Goal: Go to known website: Access a specific website the user already knows

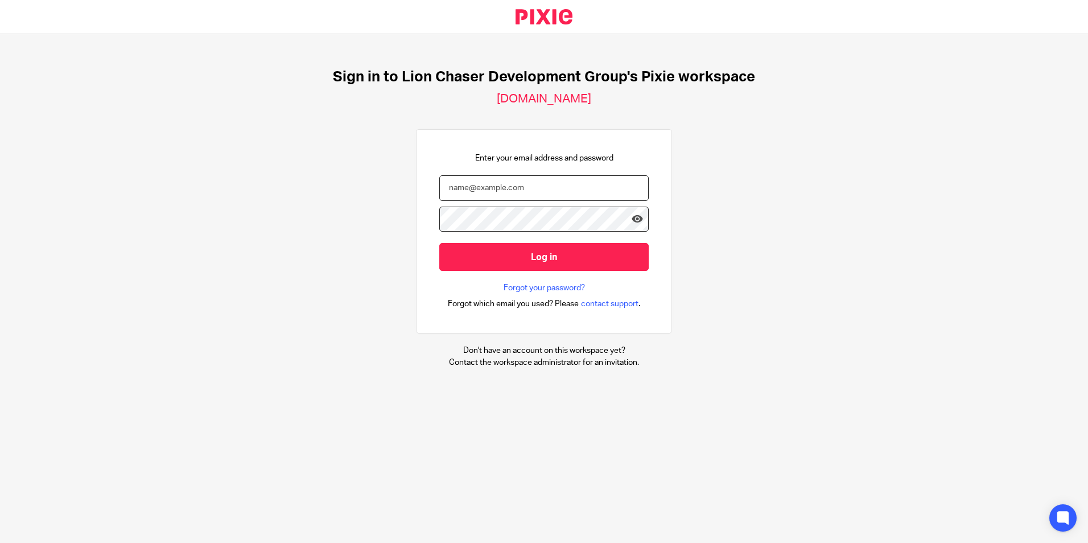
click at [624, 183] on input "email" at bounding box center [543, 188] width 209 height 26
click at [0, 542] on com-1password-button at bounding box center [0, 543] width 0 height 0
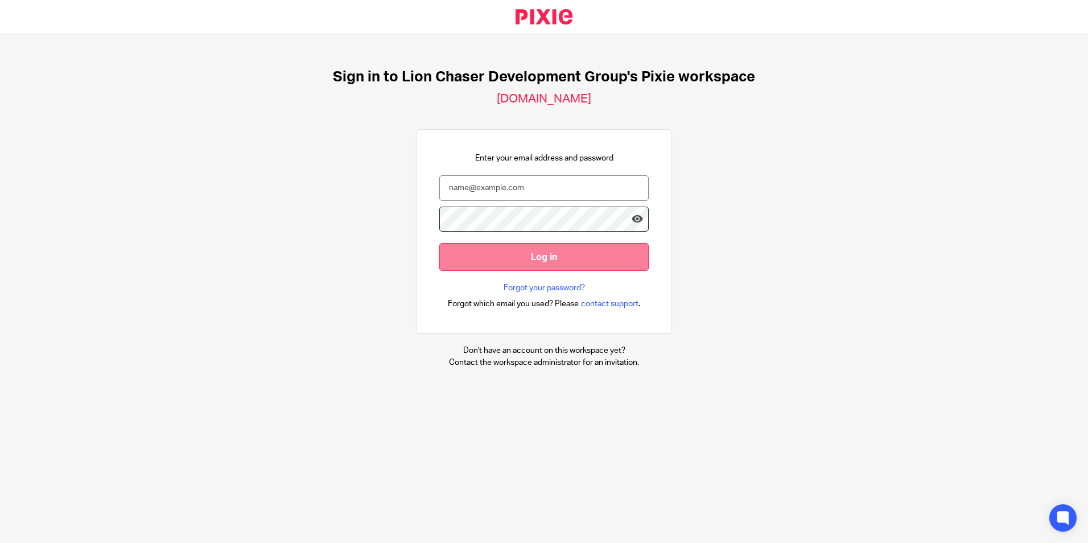
click at [562, 253] on input "Log in" at bounding box center [543, 257] width 209 height 28
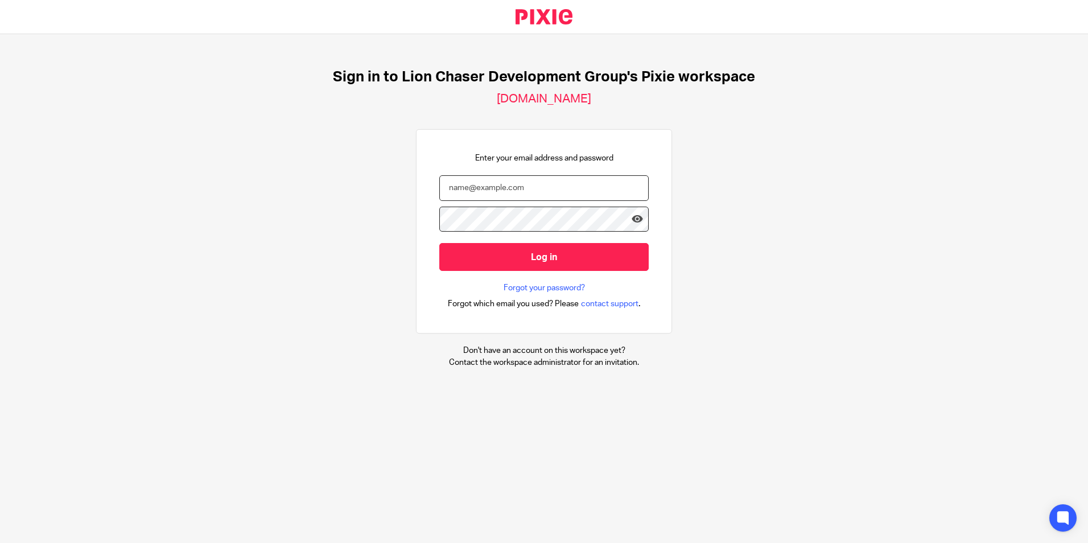
click at [476, 187] on input "email" at bounding box center [543, 188] width 209 height 26
type input "[EMAIL_ADDRESS][DOMAIN_NAME]"
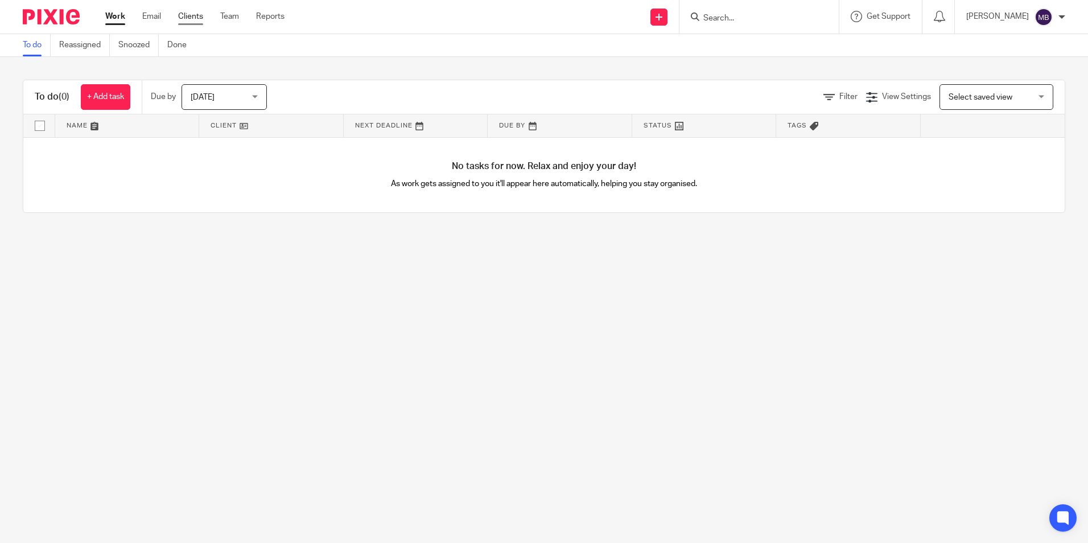
click at [191, 14] on link "Clients" at bounding box center [190, 16] width 25 height 11
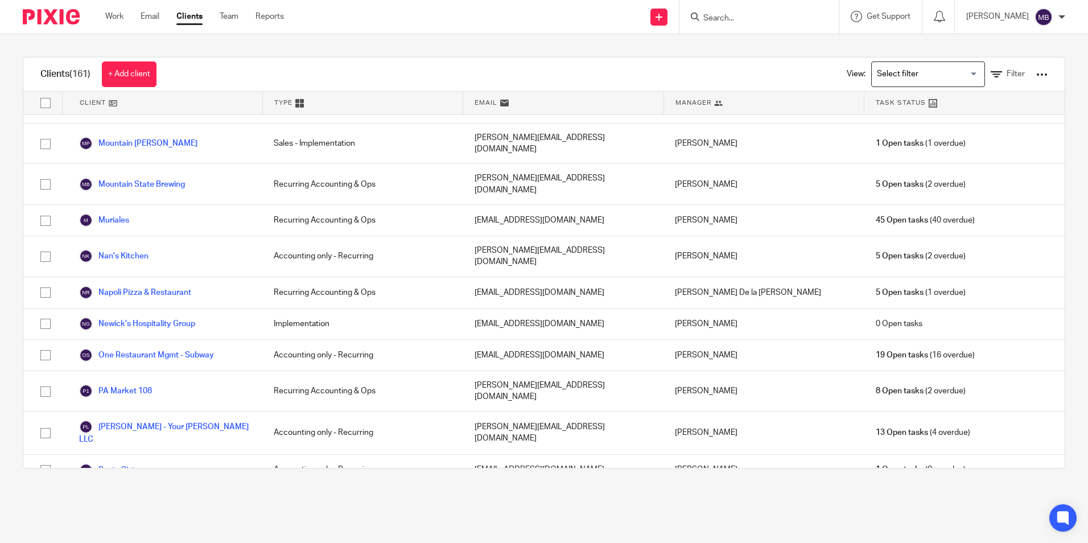
scroll to position [2504, 0]
